Goal: Task Accomplishment & Management: Manage account settings

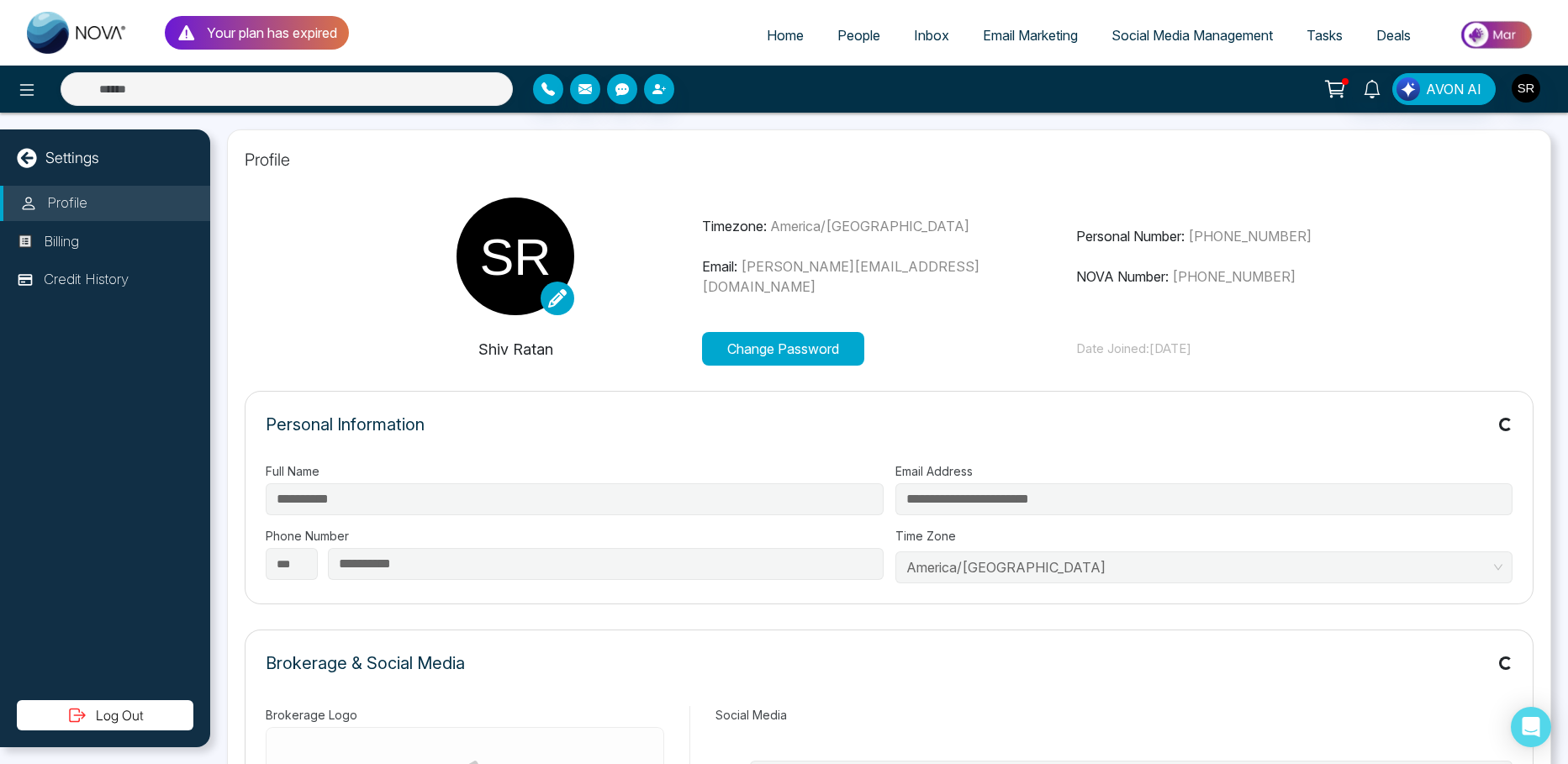
select select "***"
type input "*********"
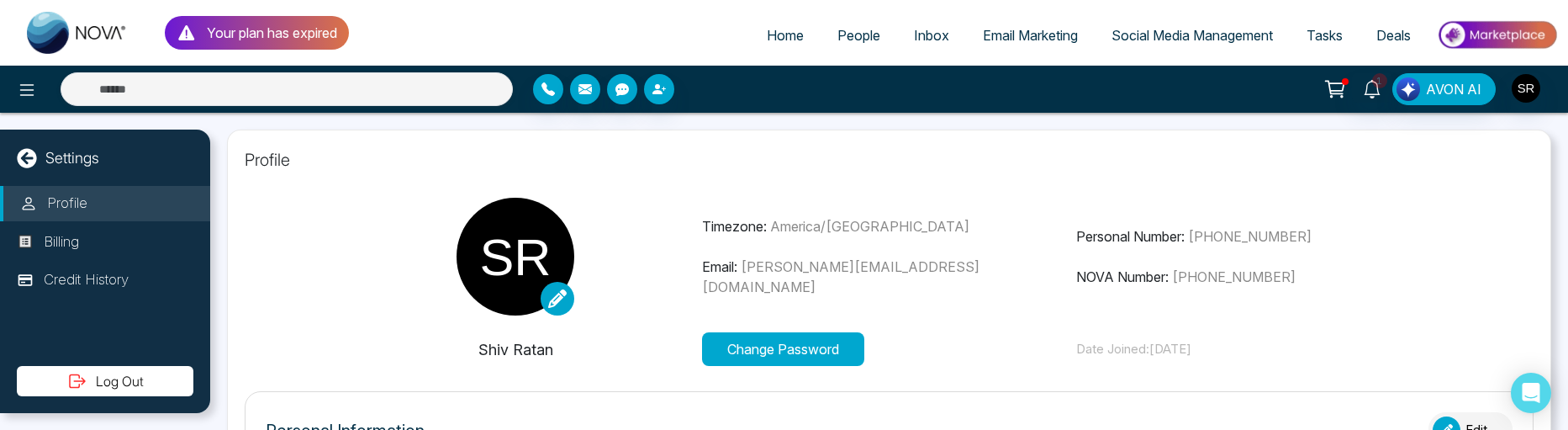
click at [771, 34] on span "Home" at bounding box center [785, 35] width 37 height 17
click at [782, 34] on span "Home" at bounding box center [785, 35] width 37 height 17
click at [910, 25] on link "Inbox" at bounding box center [932, 35] width 69 height 32
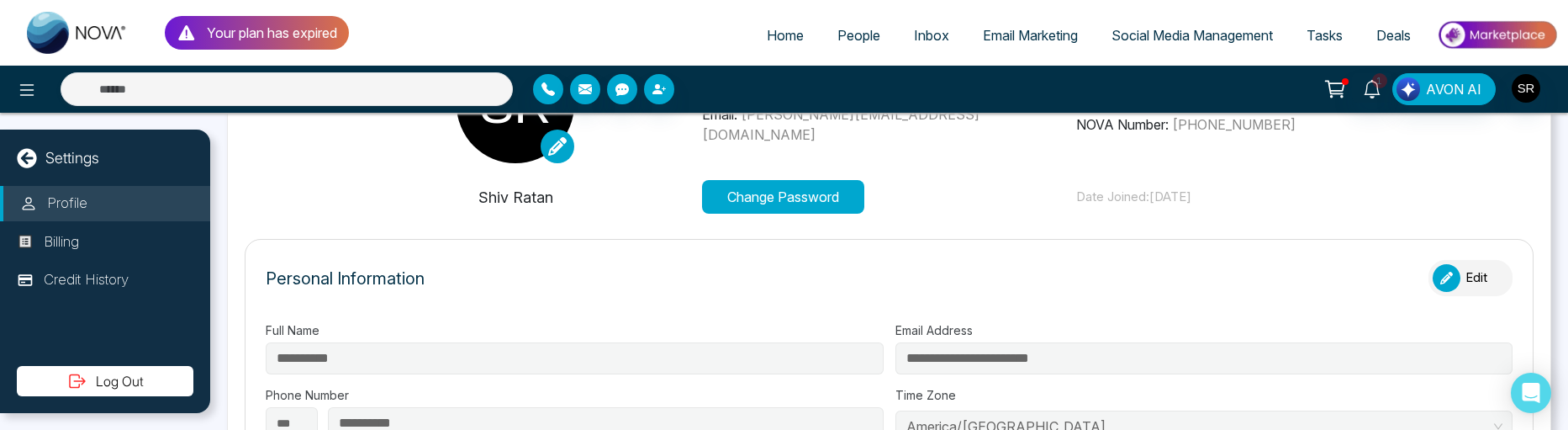
click at [19, 154] on icon at bounding box center [26, 158] width 19 height 20
click at [26, 87] on icon at bounding box center [26, 90] width 20 height 20
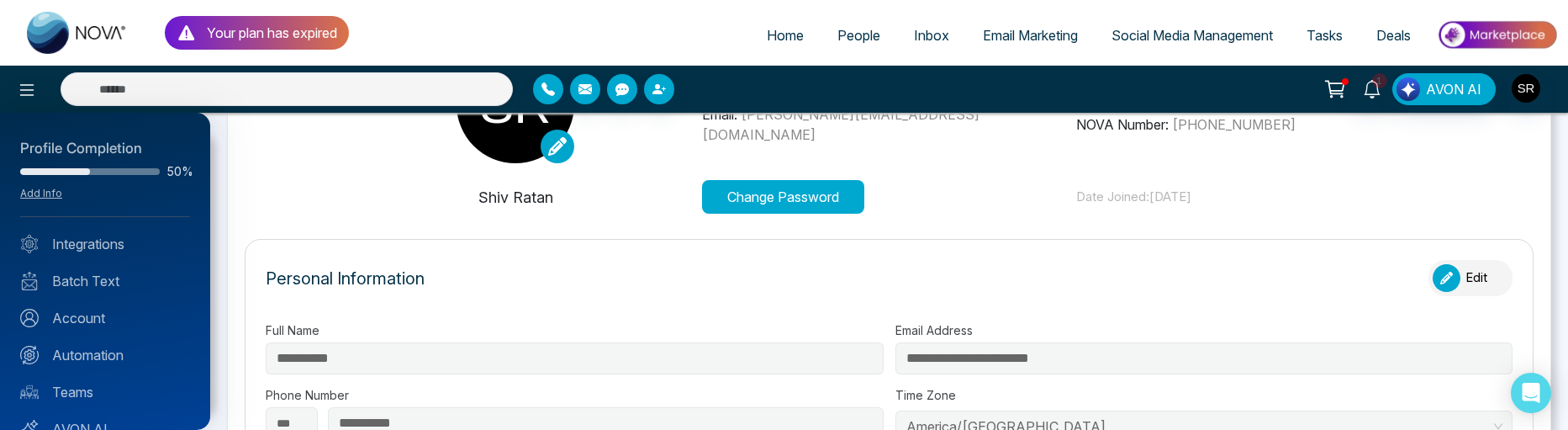
click at [778, 31] on div at bounding box center [784, 215] width 1568 height 430
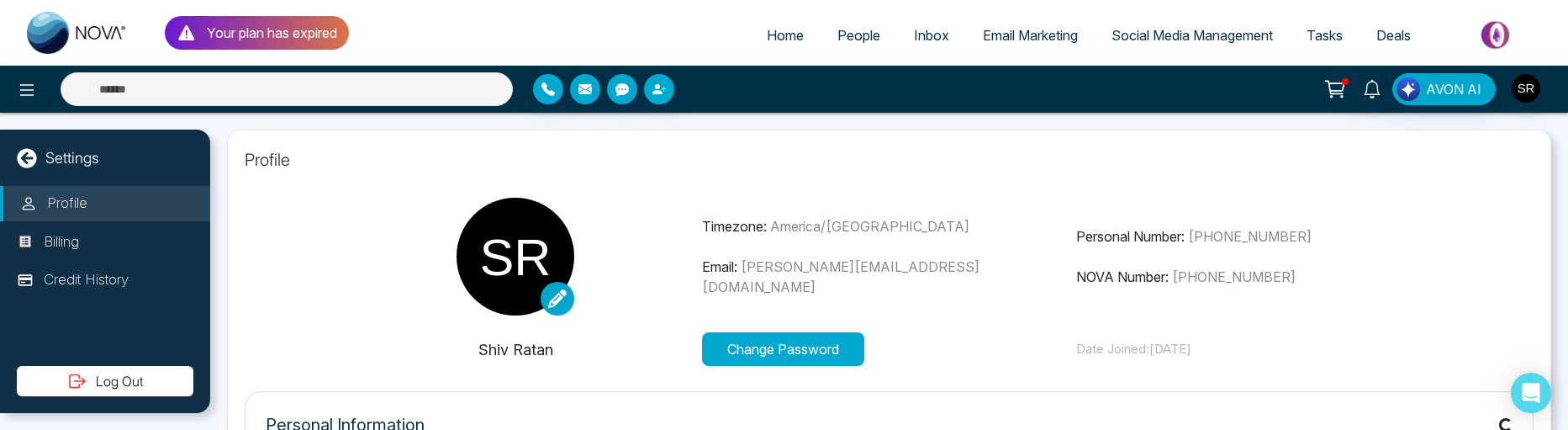
select select "***"
click at [919, 34] on span "Inbox" at bounding box center [932, 35] width 35 height 17
type input "*********"
click at [919, 34] on span "Inbox" at bounding box center [932, 35] width 35 height 17
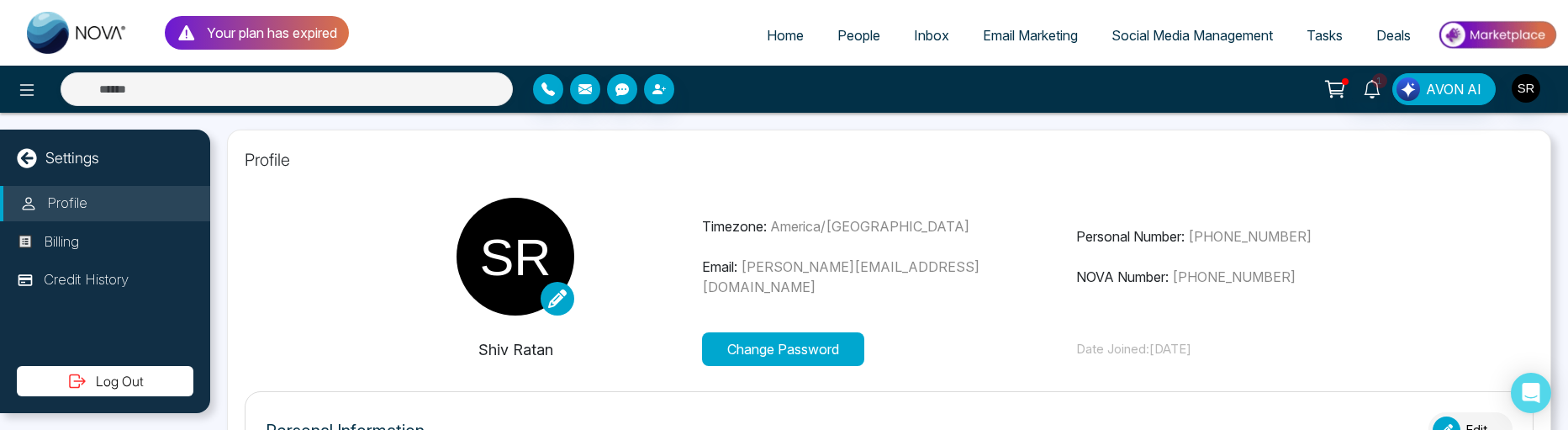
click at [854, 33] on span "People" at bounding box center [859, 35] width 43 height 17
click at [767, 36] on span "Home" at bounding box center [785, 35] width 37 height 17
click at [21, 98] on icon at bounding box center [26, 90] width 20 height 20
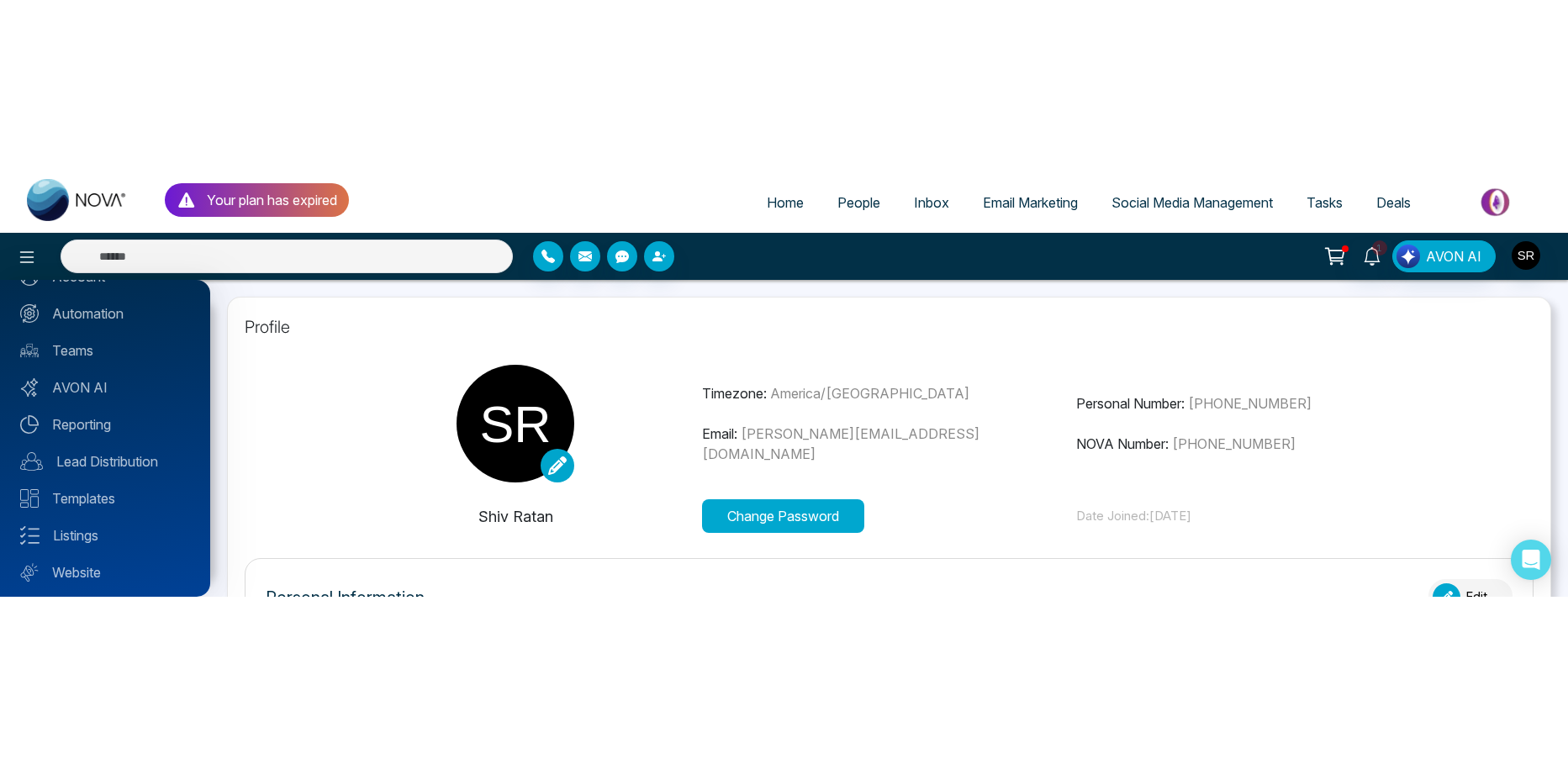
scroll to position [210, 0]
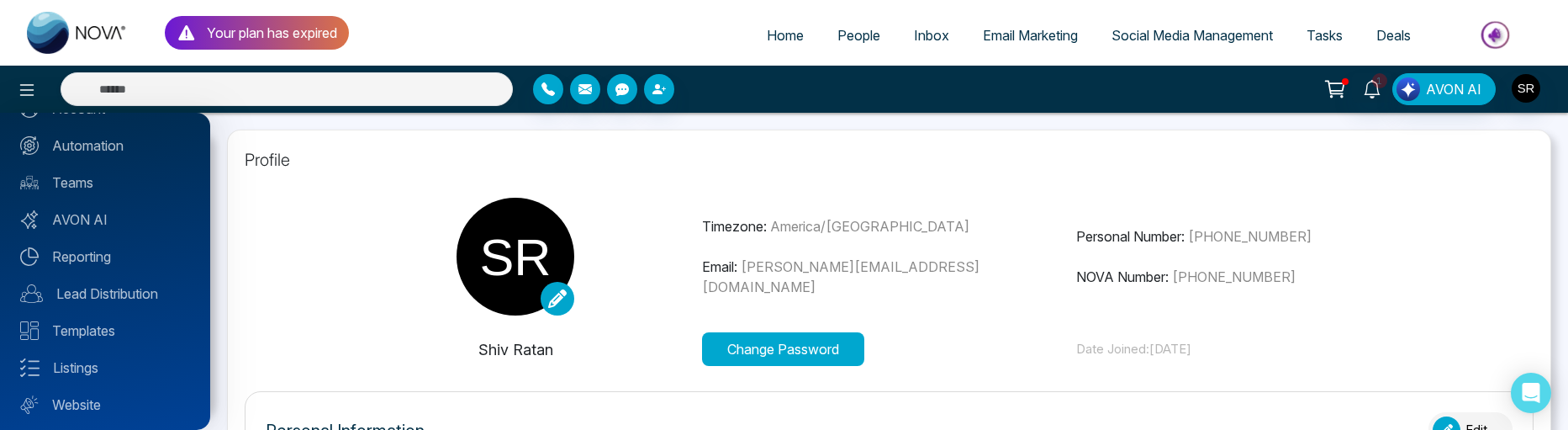
click at [764, 36] on div at bounding box center [784, 215] width 1568 height 430
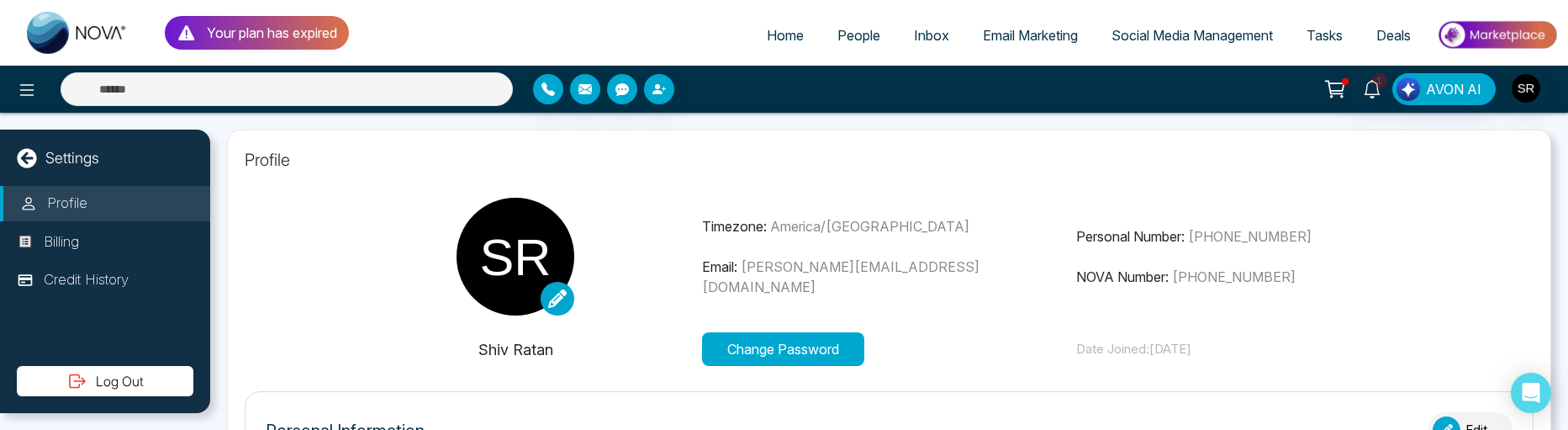
click at [767, 36] on span "Home" at bounding box center [785, 35] width 37 height 17
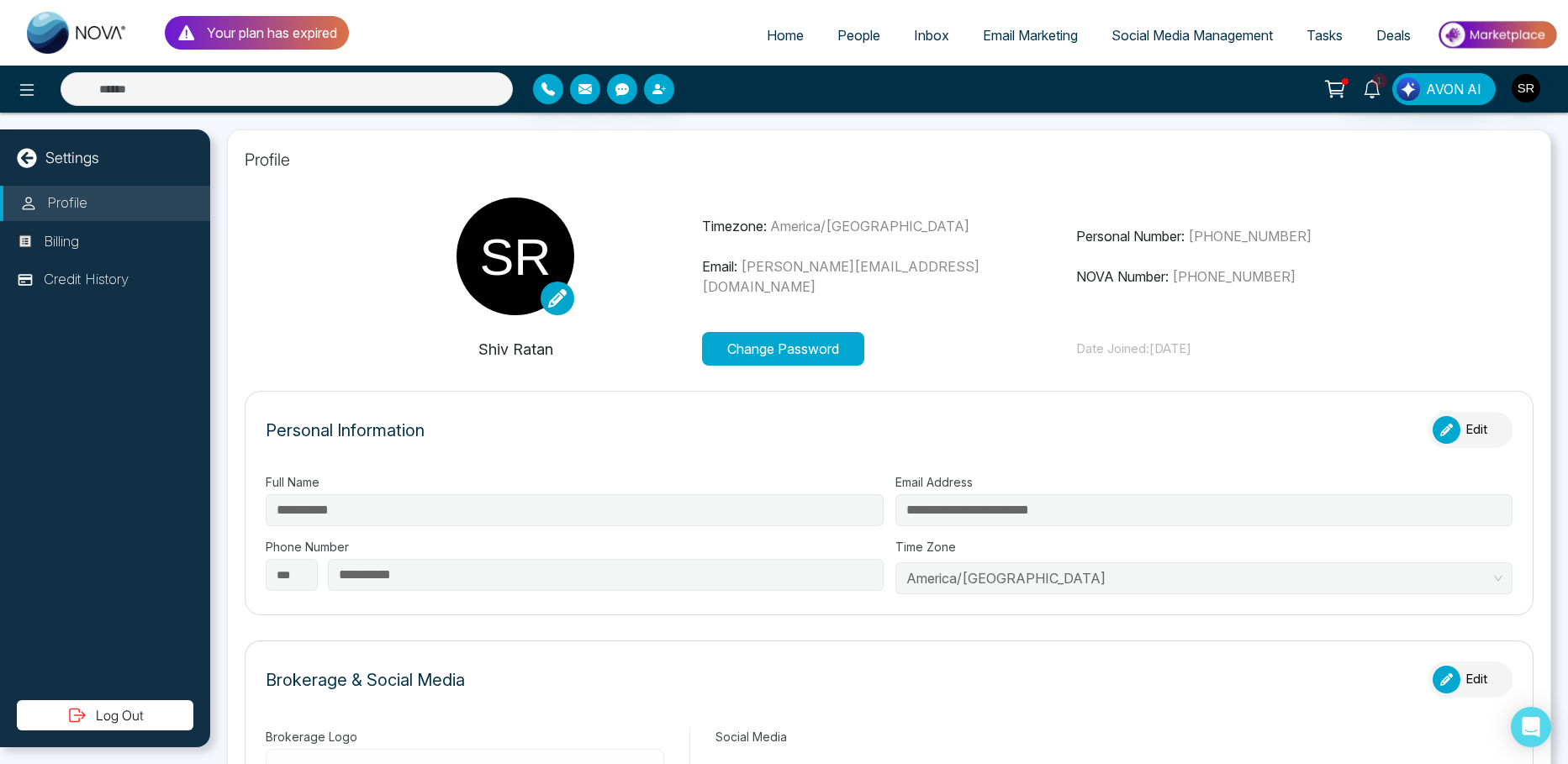
click at [46, 95] on div at bounding box center [278, 89] width 469 height 34
click at [24, 96] on icon at bounding box center [27, 90] width 15 height 12
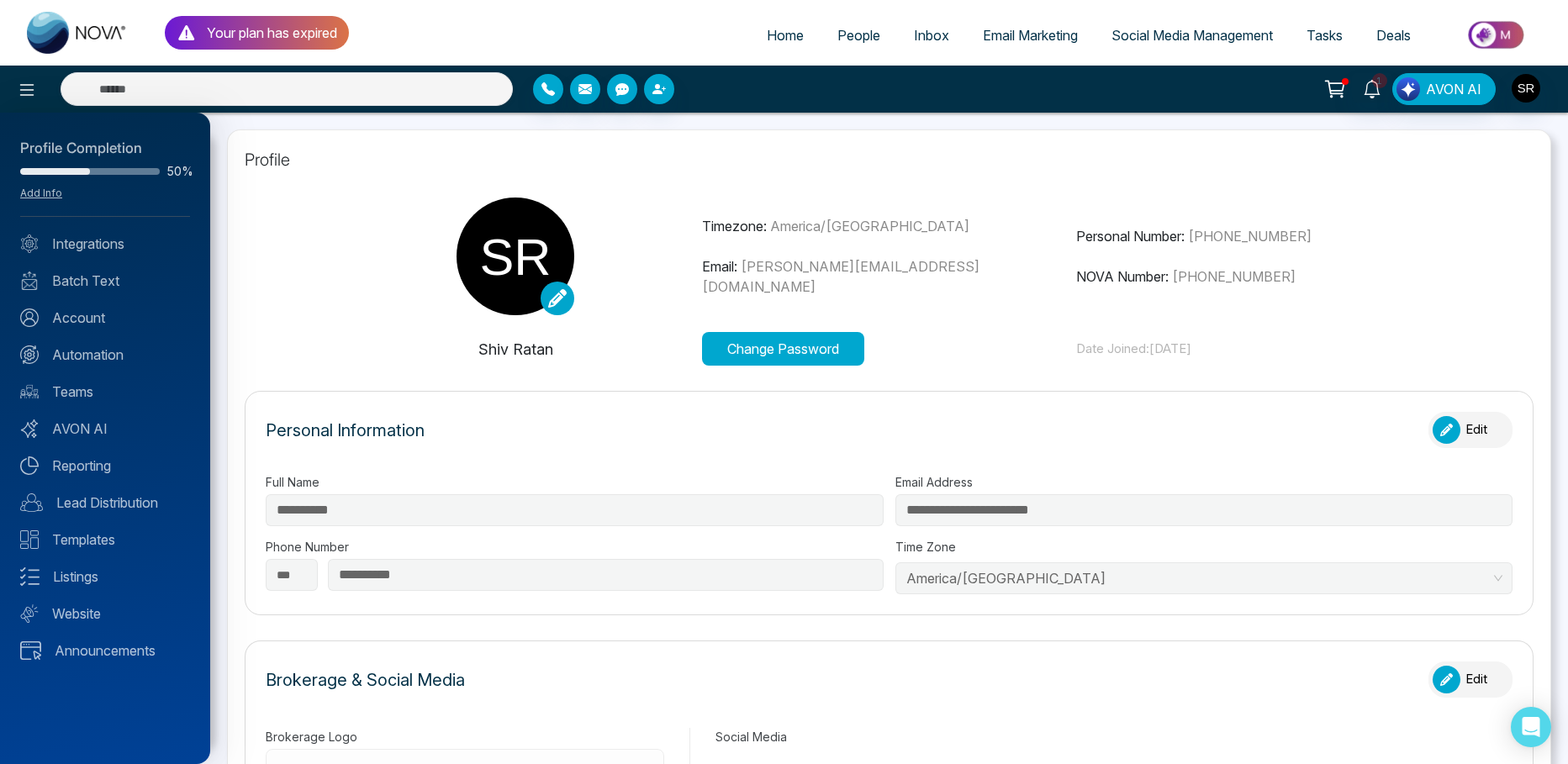
click at [691, 192] on div at bounding box center [784, 382] width 1568 height 764
